Goal: Task Accomplishment & Management: Manage account settings

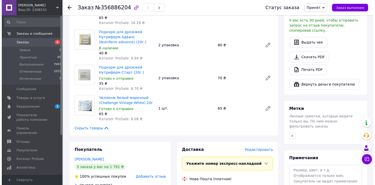
scroll to position [177, 0]
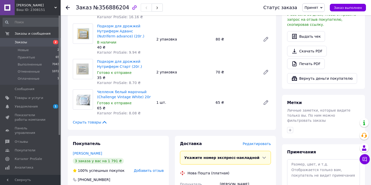
click at [263, 142] on span "Редактировать" at bounding box center [257, 144] width 28 height 4
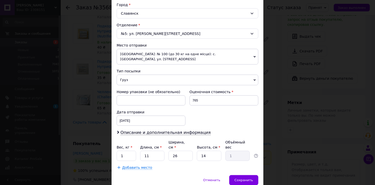
scroll to position [149, 0]
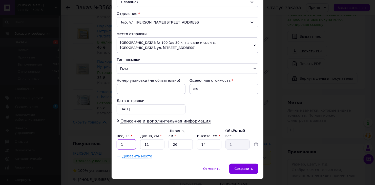
click at [125, 139] on input "1" at bounding box center [126, 144] width 19 height 10
type input "0.3"
type input "2"
type input "0.18"
type input "20"
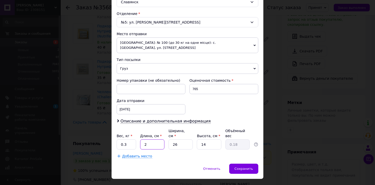
type input "1.82"
type input "20"
type input "2"
type input "0.14"
type input "20"
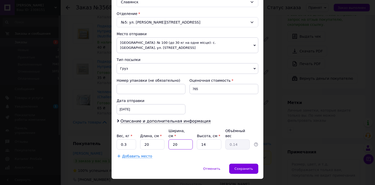
type input "1.4"
type input "20"
type input "7"
type input "0.7"
type input "5"
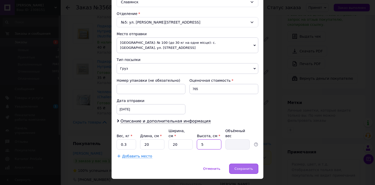
type input "0.5"
type input "5"
click at [254, 164] on div "Сохранить" at bounding box center [243, 169] width 29 height 10
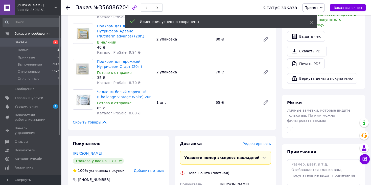
click at [243, 141] on div "Доставка" at bounding box center [211, 144] width 63 height 6
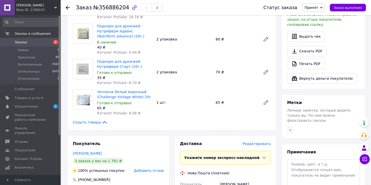
click at [251, 142] on span "Редактировать" at bounding box center [257, 144] width 28 height 4
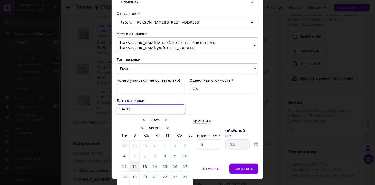
click at [125, 104] on div "12.08.2025 < 2025 > < Август > Пн Вт Ср Чт Пт Сб Вс 28 29 30 31 1 2 3 4 5 6 7 8…" at bounding box center [151, 109] width 69 height 10
click at [144, 162] on link "13" at bounding box center [145, 166] width 10 height 10
type input "13.08.2025"
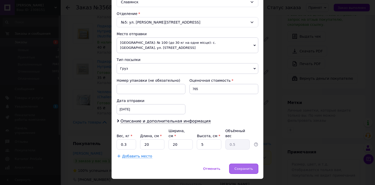
click at [248, 167] on span "Сохранить" at bounding box center [243, 169] width 18 height 4
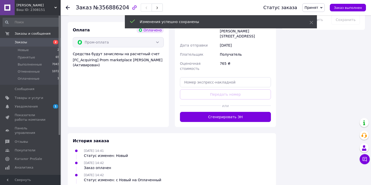
scroll to position [328, 0]
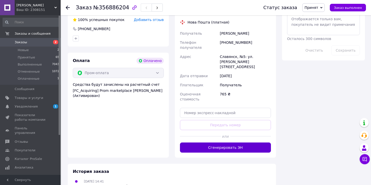
click at [223, 142] on button "Сгенерировать ЭН" at bounding box center [225, 147] width 91 height 10
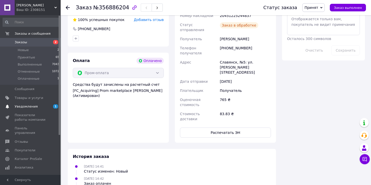
click at [33, 107] on span "Уведомления" at bounding box center [26, 106] width 23 height 5
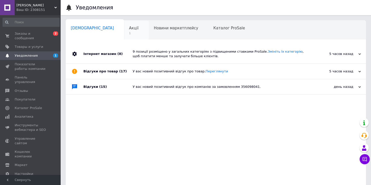
click at [124, 28] on div "Акції 1" at bounding box center [136, 29] width 25 height 19
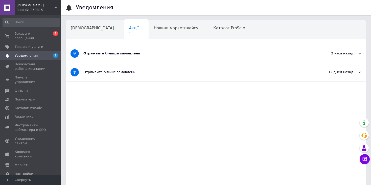
click at [112, 57] on div "Отримайте більше замовлень" at bounding box center [196, 53] width 227 height 18
